Goal: Task Accomplishment & Management: Manage account settings

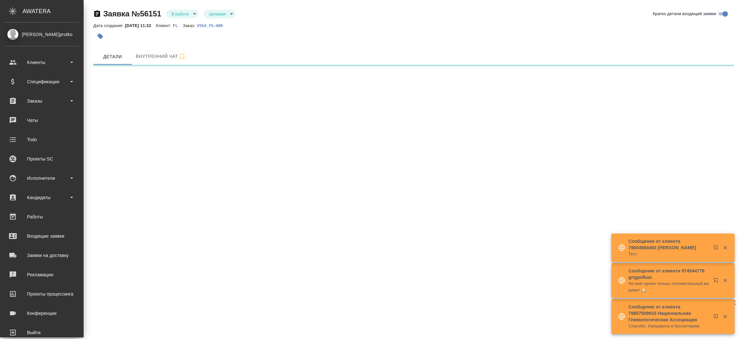
select select "RU"
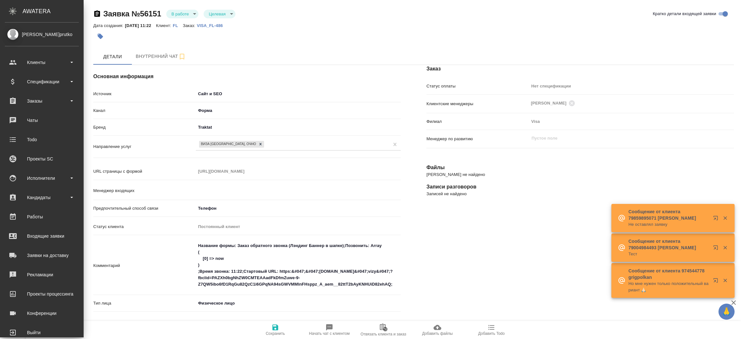
type textarea "x"
type input "[PERSON_NAME]"
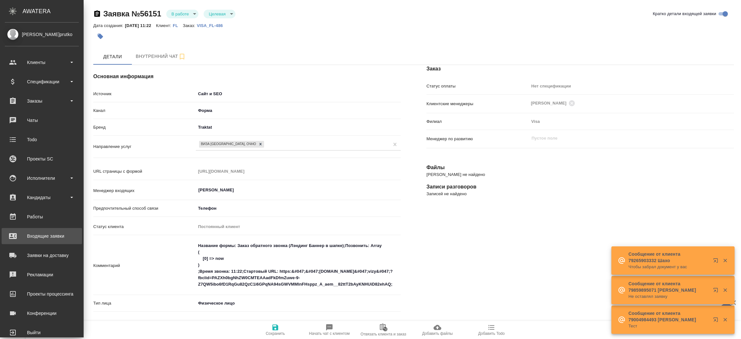
click at [51, 240] on div "Входящие заявки" at bounding box center [42, 236] width 74 height 10
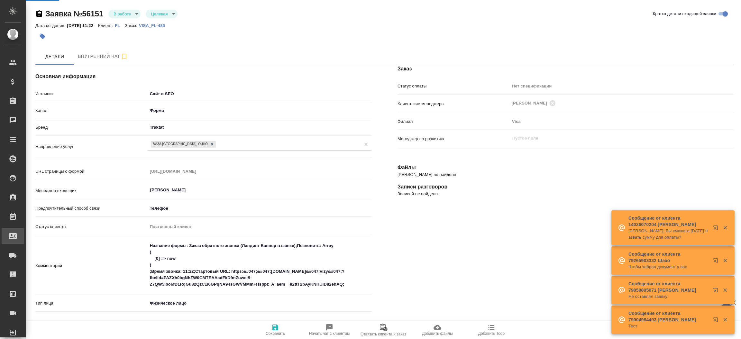
click at [51, 240] on div ".cls-1 fill:#fff; AWATERA [PERSON_NAME]prutko Клиенты Спецификации Заказы Чаты …" at bounding box center [370, 169] width 741 height 339
type textarea "x"
select select "RU"
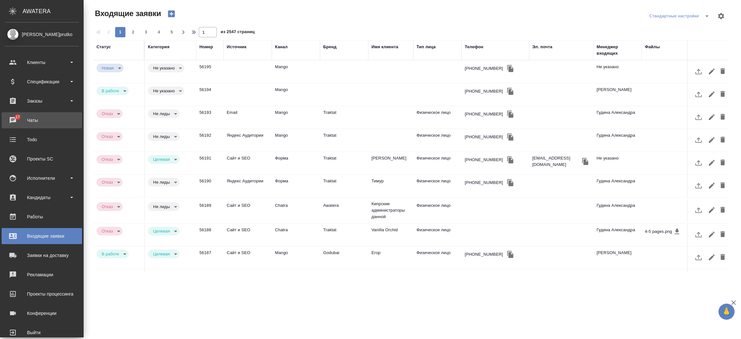
click at [11, 126] on link "17 Чаты" at bounding box center [42, 120] width 80 height 16
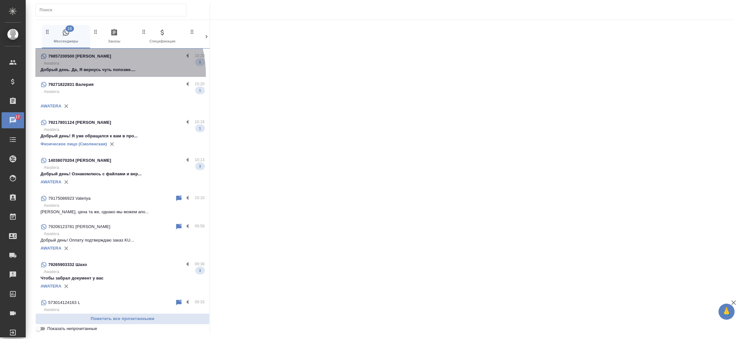
click at [97, 74] on div "79857200500 [PERSON_NAME] 10:20 Awatera Добрый день. Да, Я вернусь чуть попозже…" at bounding box center [122, 63] width 174 height 28
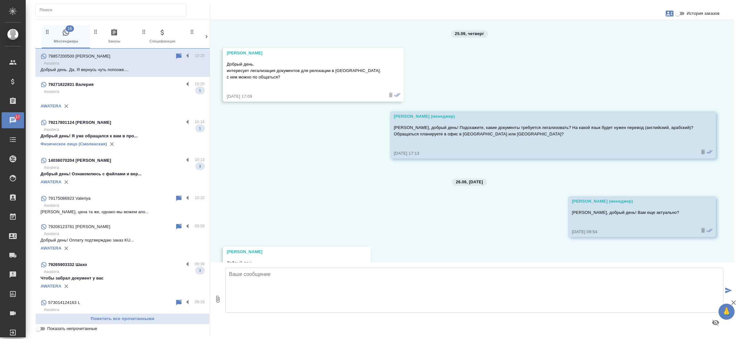
scroll to position [47, 0]
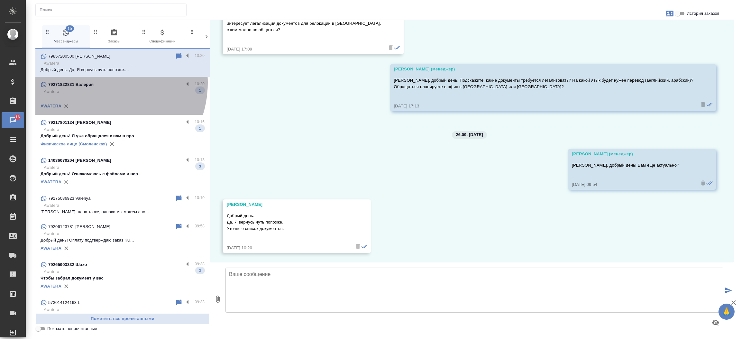
click at [99, 83] on div "79271822831 Валерия" at bounding box center [112, 85] width 143 height 8
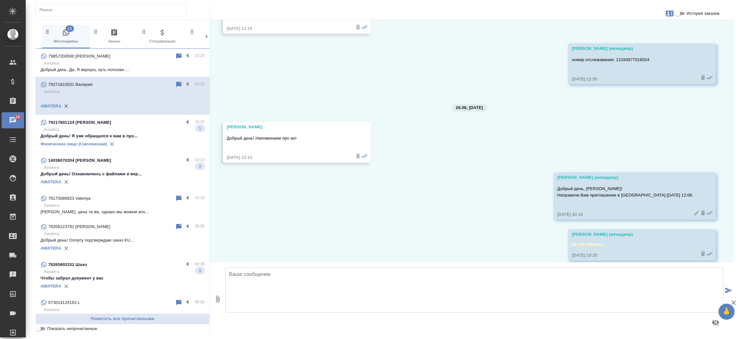
scroll to position [2288, 0]
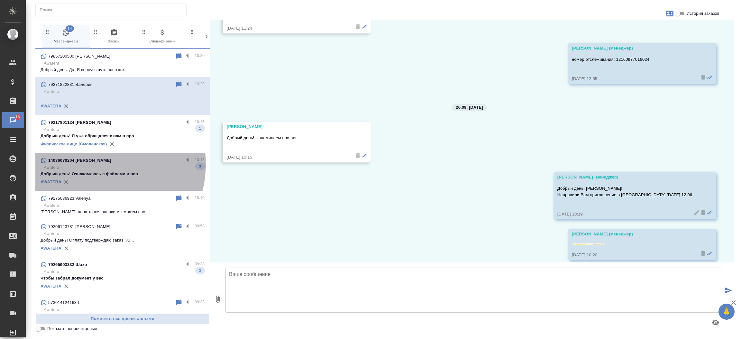
click at [95, 164] on div "14036070204 [PERSON_NAME]" at bounding box center [112, 161] width 143 height 8
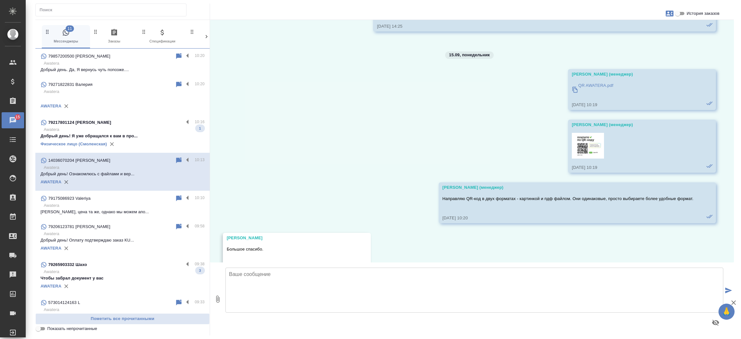
scroll to position [2693, 0]
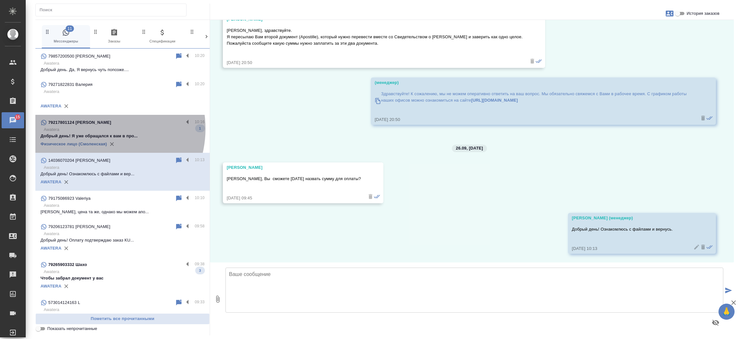
click at [99, 129] on p "Awatera" at bounding box center [124, 129] width 161 height 6
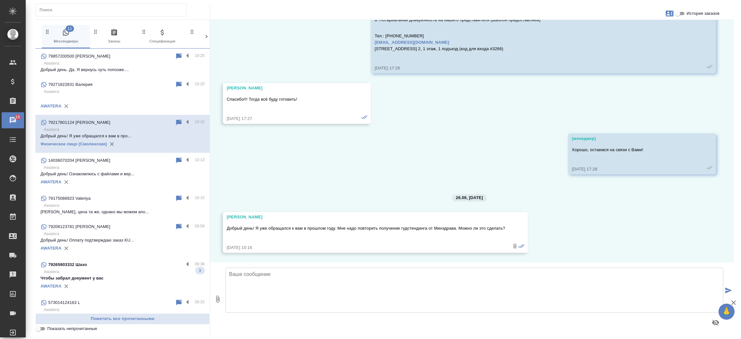
scroll to position [857, 0]
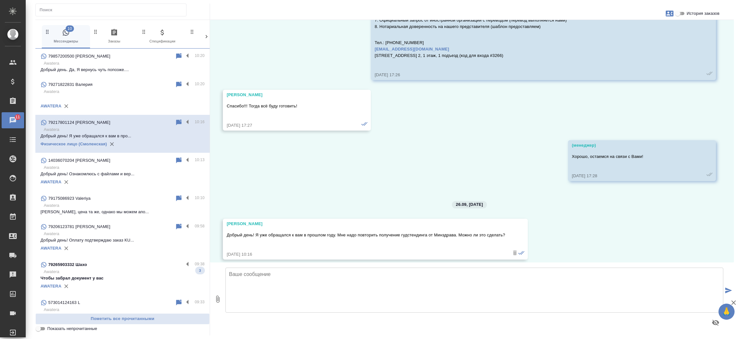
click at [681, 11] on input "История заказов" at bounding box center [677, 14] width 23 height 8
checkbox input "true"
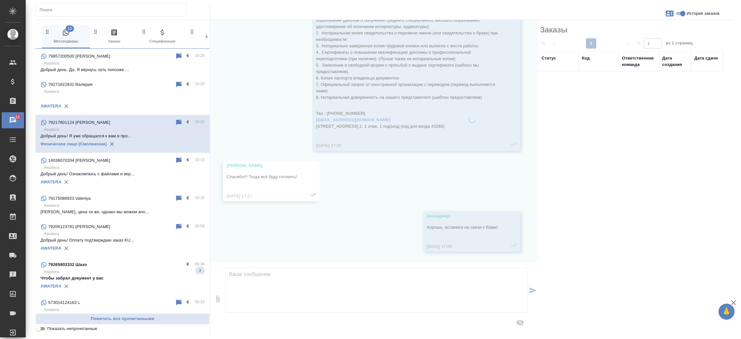
scroll to position [947, 0]
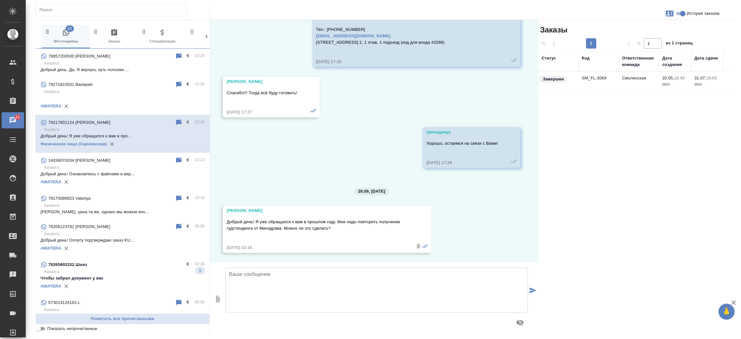
click at [592, 82] on td "SM_FL-3069" at bounding box center [599, 83] width 40 height 23
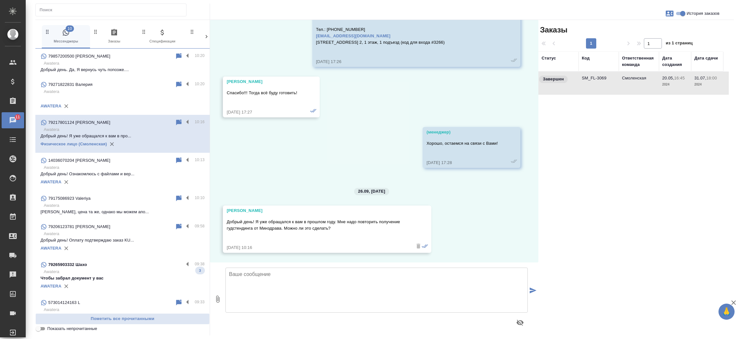
click at [592, 82] on td "SM_FL-3069" at bounding box center [599, 83] width 40 height 23
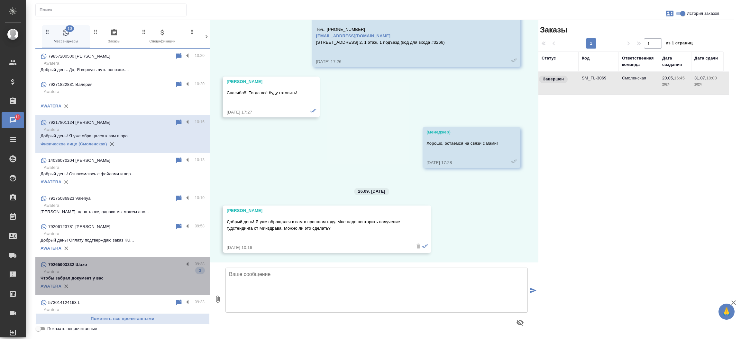
click at [125, 273] on p "Awatera" at bounding box center [124, 272] width 161 height 6
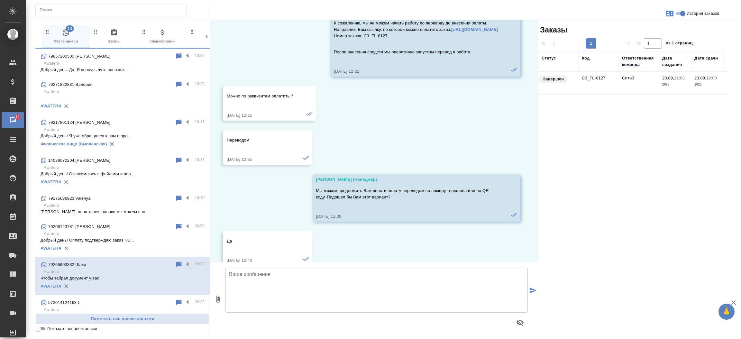
scroll to position [2059, 0]
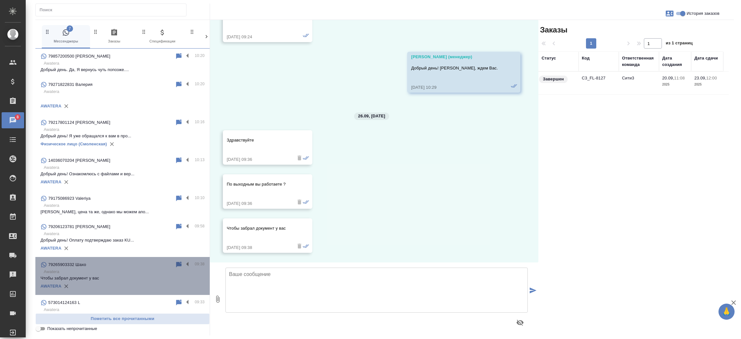
click at [125, 273] on p "Awatera" at bounding box center [124, 272] width 161 height 6
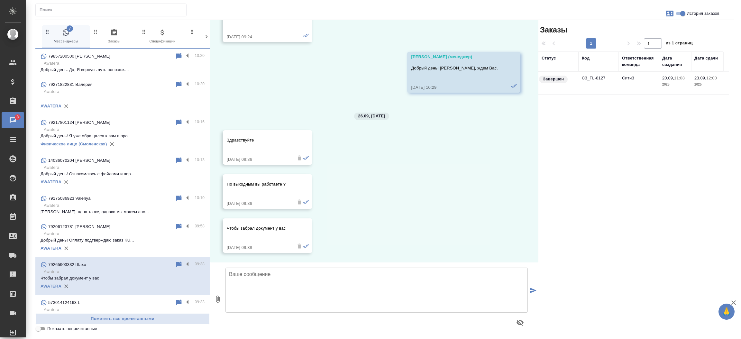
click at [591, 77] on td "C3_FL-8127" at bounding box center [599, 83] width 40 height 23
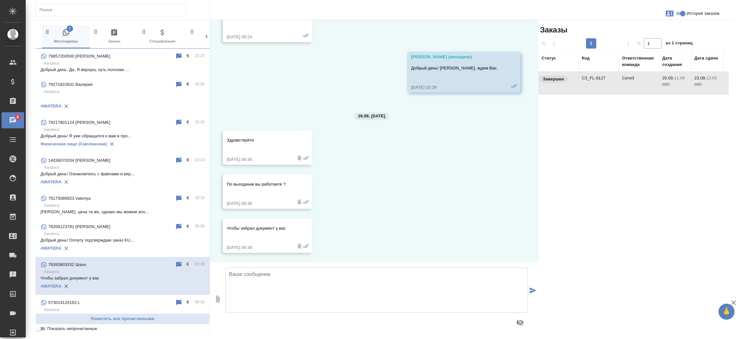
click at [591, 77] on td "C3_FL-8127" at bounding box center [599, 83] width 40 height 23
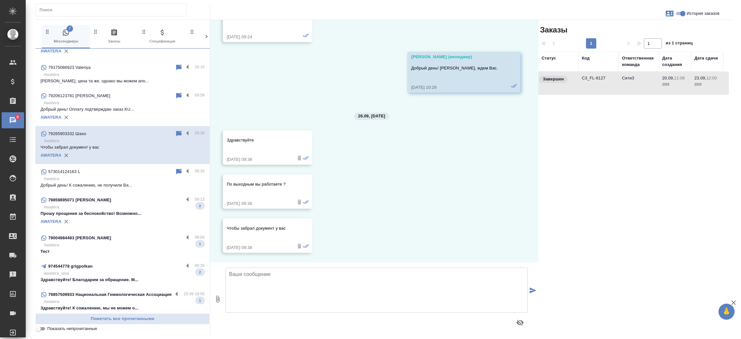
scroll to position [155, 0]
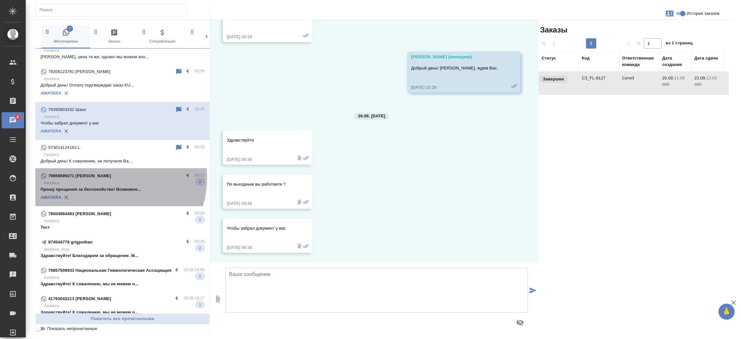
click at [107, 177] on div "79859895071 [PERSON_NAME]" at bounding box center [112, 176] width 143 height 8
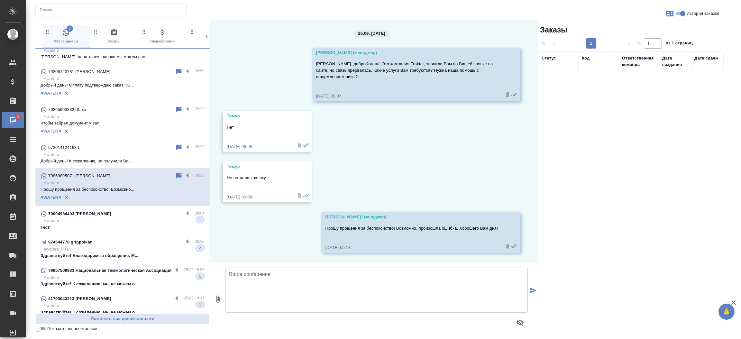
scroll to position [0, 0]
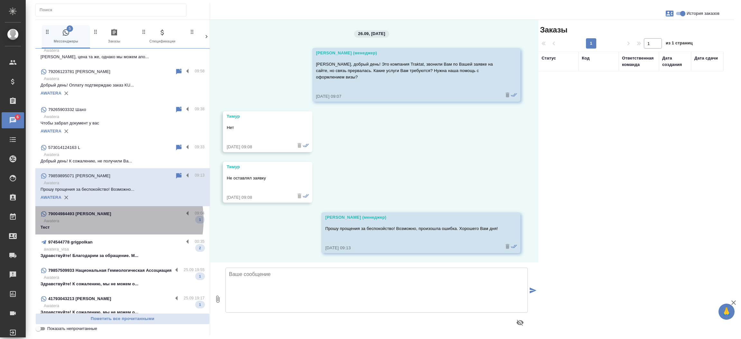
click at [99, 220] on p "Awatera" at bounding box center [124, 221] width 161 height 6
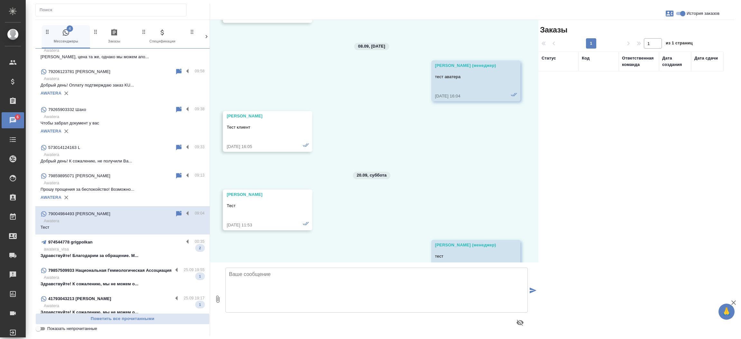
scroll to position [7334, 0]
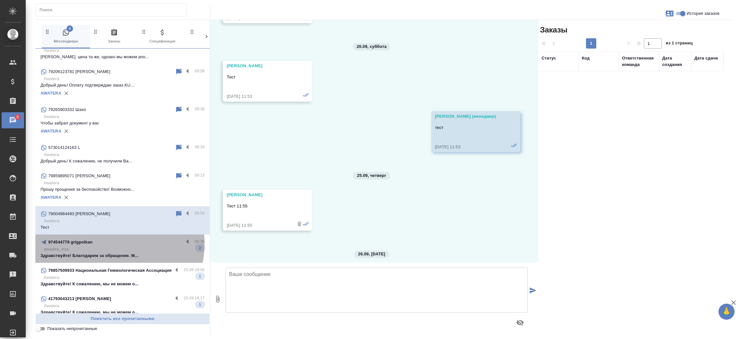
click at [106, 243] on div "974544778 grigpolkan" at bounding box center [112, 242] width 143 height 8
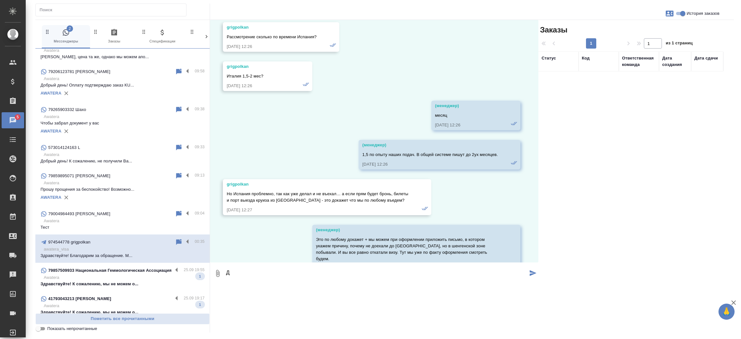
scroll to position [9004, 0]
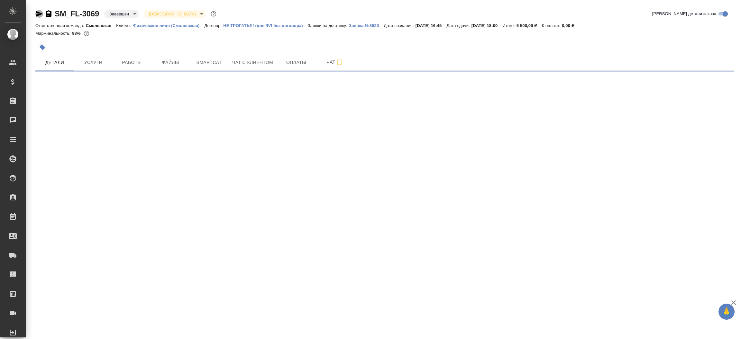
click at [38, 14] on icon "button" at bounding box center [39, 14] width 8 height 8
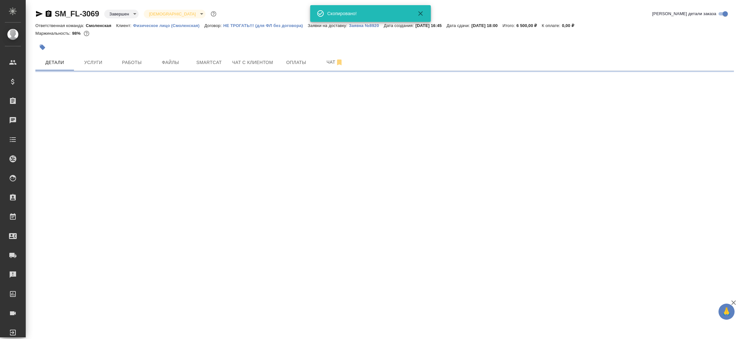
select select "RU"
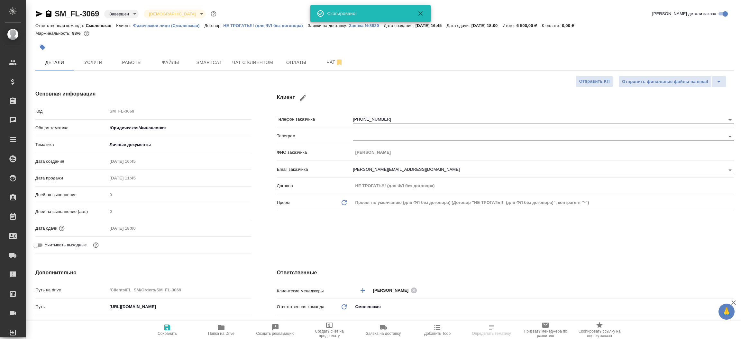
type textarea "x"
type input "Масюкова Анастасия"
type input "Газизов Ринат"
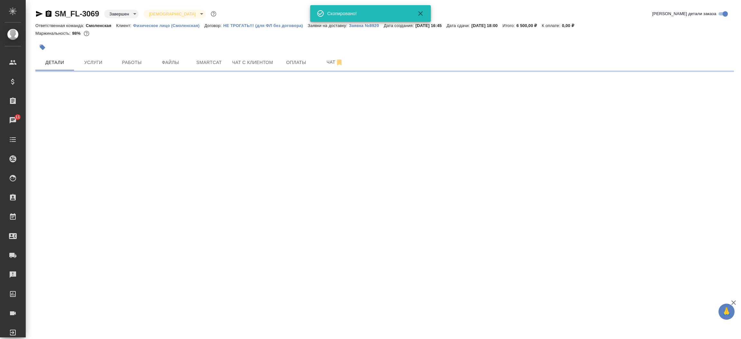
select select "RU"
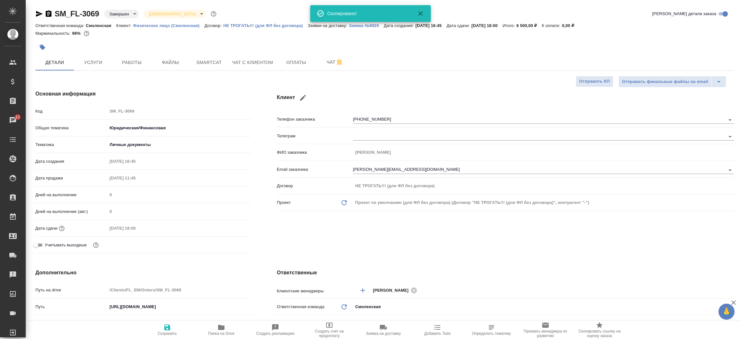
type textarea "x"
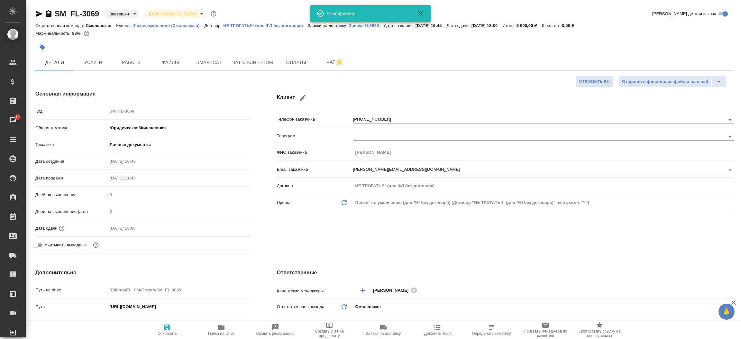
type textarea "x"
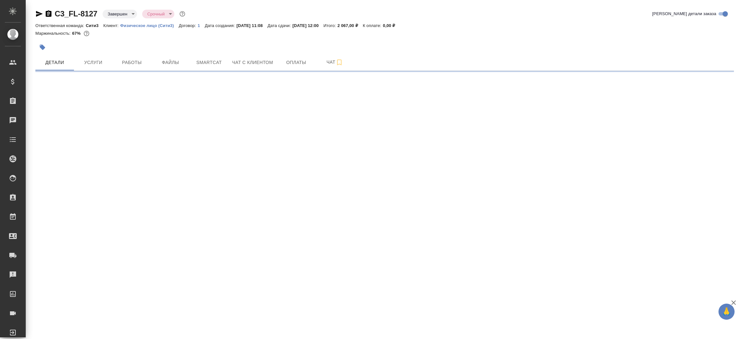
select select "RU"
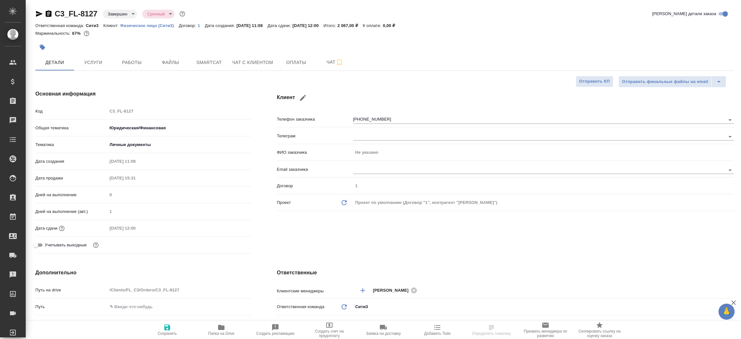
type textarea "x"
click at [39, 13] on icon "button" at bounding box center [39, 14] width 7 height 6
type textarea "x"
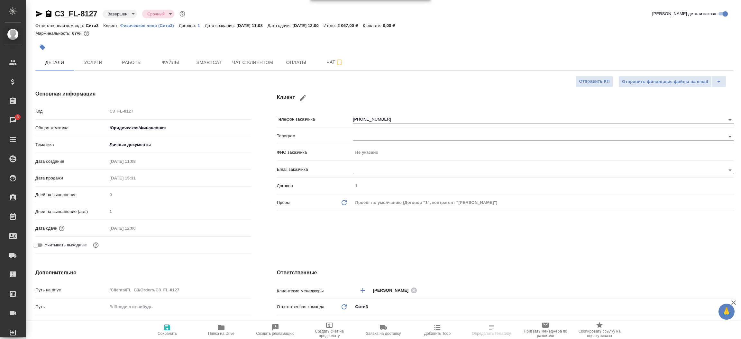
type textarea "x"
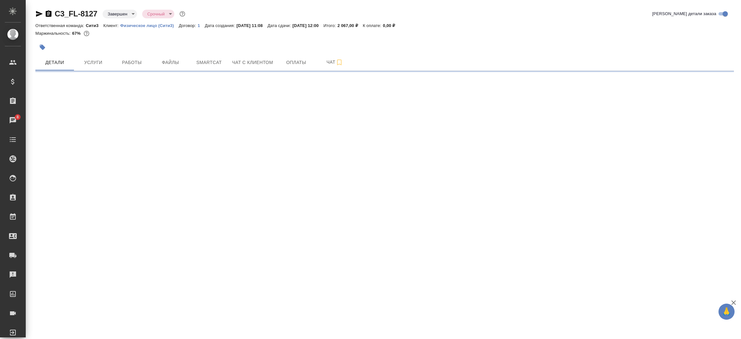
select select "RU"
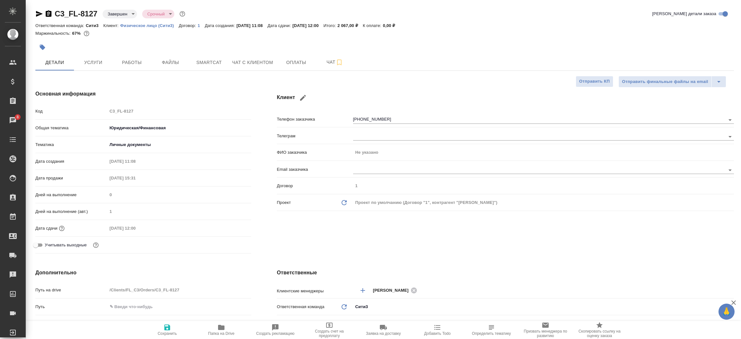
type textarea "x"
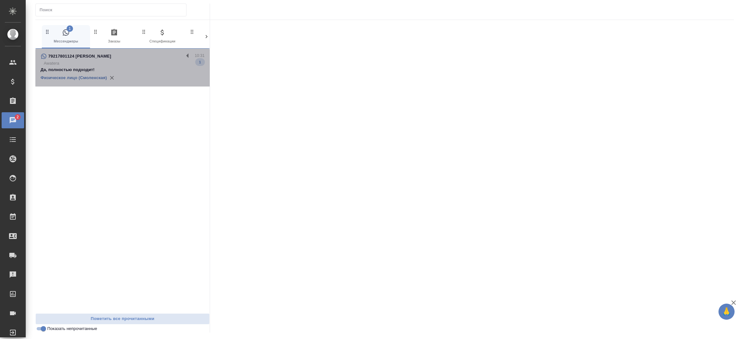
click at [144, 71] on p "Да, полностью подходит!" at bounding box center [123, 70] width 164 height 6
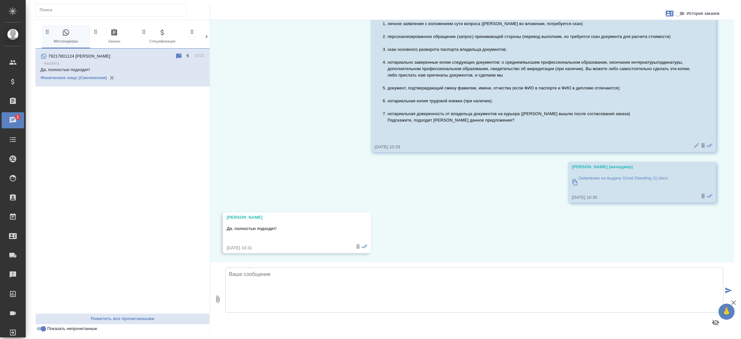
scroll to position [1152, 0]
